Goal: Task Accomplishment & Management: Manage account settings

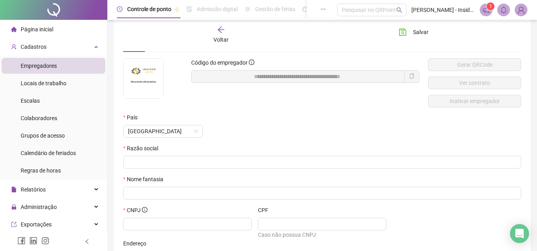
scroll to position [40, 0]
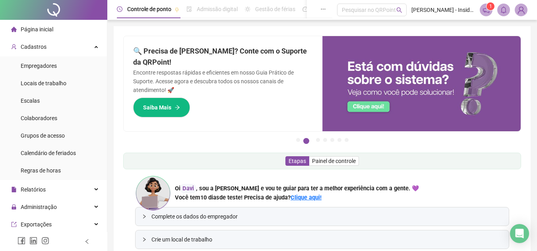
click at [458, 11] on span "[PERSON_NAME] - Insider Soluções Elétricas Ltda" at bounding box center [443, 10] width 64 height 9
click at [474, 11] on span "[PERSON_NAME] - Insider Soluções Elétricas Ltda" at bounding box center [443, 10] width 64 height 9
click at [428, 11] on span "[PERSON_NAME] - Insider Soluções Elétricas Ltda" at bounding box center [443, 10] width 64 height 9
click at [522, 10] on img at bounding box center [521, 10] width 12 height 12
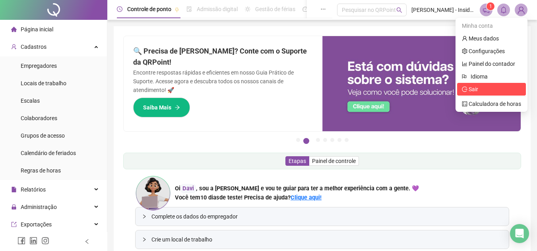
click at [476, 90] on span "Sair" at bounding box center [473, 89] width 10 height 6
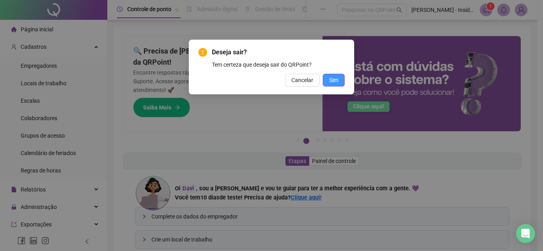
click at [337, 81] on span "Sim" at bounding box center [333, 80] width 9 height 9
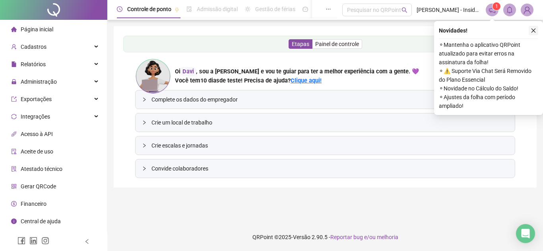
click at [535, 30] on icon "close" at bounding box center [533, 31] width 6 height 6
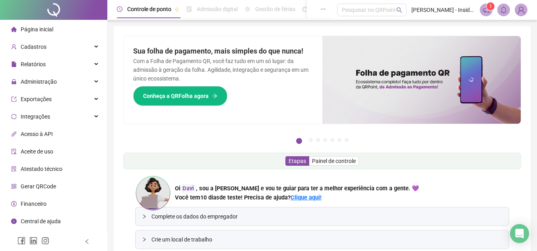
click at [457, 10] on span "[PERSON_NAME] - Insider Soluções Elétricas Ltda" at bounding box center [443, 10] width 64 height 9
click at [519, 10] on img at bounding box center [521, 10] width 12 height 12
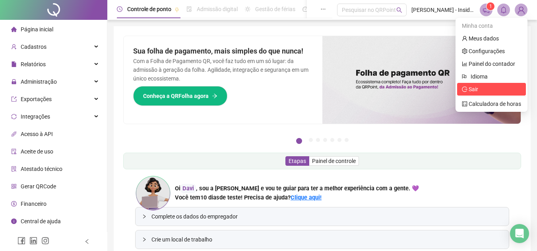
click at [478, 88] on span "Sair" at bounding box center [473, 89] width 10 height 6
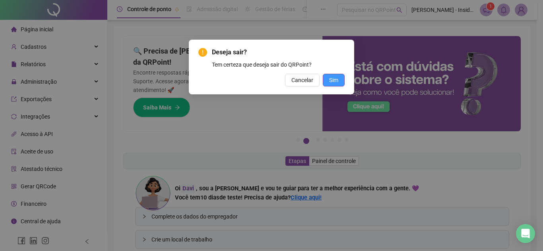
click at [339, 79] on button "Sim" at bounding box center [334, 80] width 22 height 13
